Goal: Entertainment & Leisure: Consume media (video, audio)

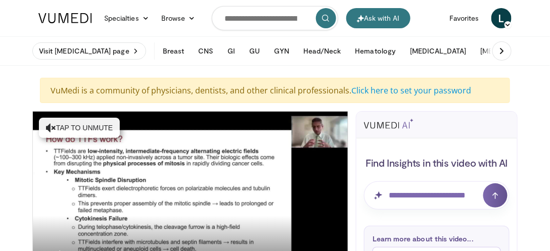
scroll to position [65, 0]
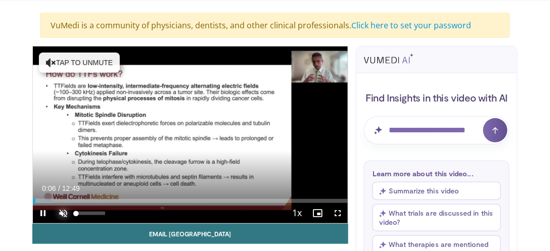
click at [62, 212] on span "Video Player" at bounding box center [63, 213] width 20 height 20
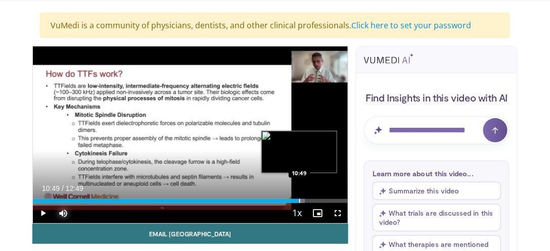
drag, startPoint x: 45, startPoint y: 200, endPoint x: 299, endPoint y: 201, distance: 254.1
click at [299, 201] on div "Progress Bar" at bounding box center [299, 201] width 1 height 4
